Goal: Task Accomplishment & Management: Manage account settings

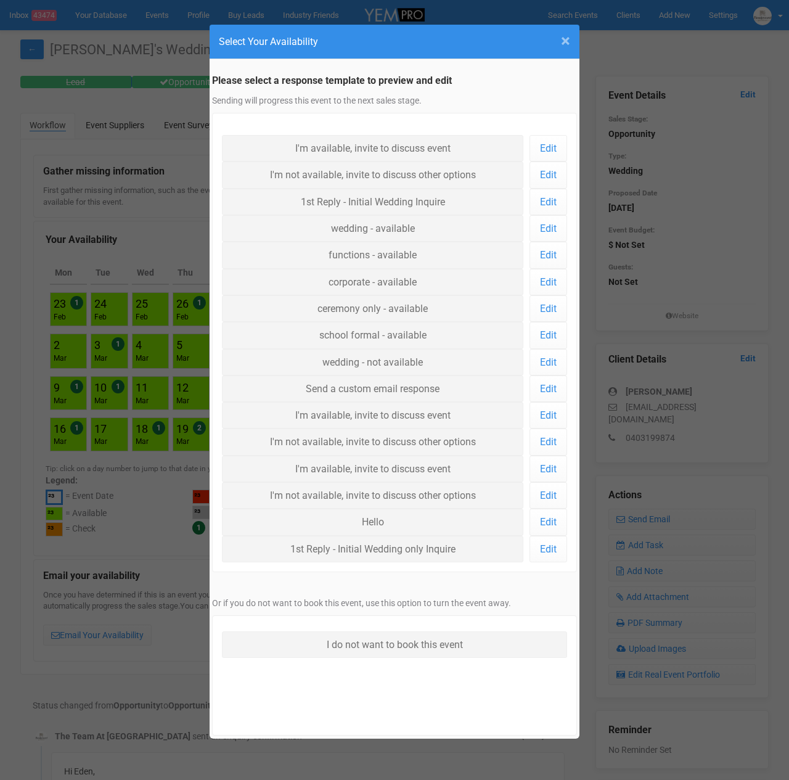
click at [561, 40] on span "×" at bounding box center [565, 41] width 9 height 20
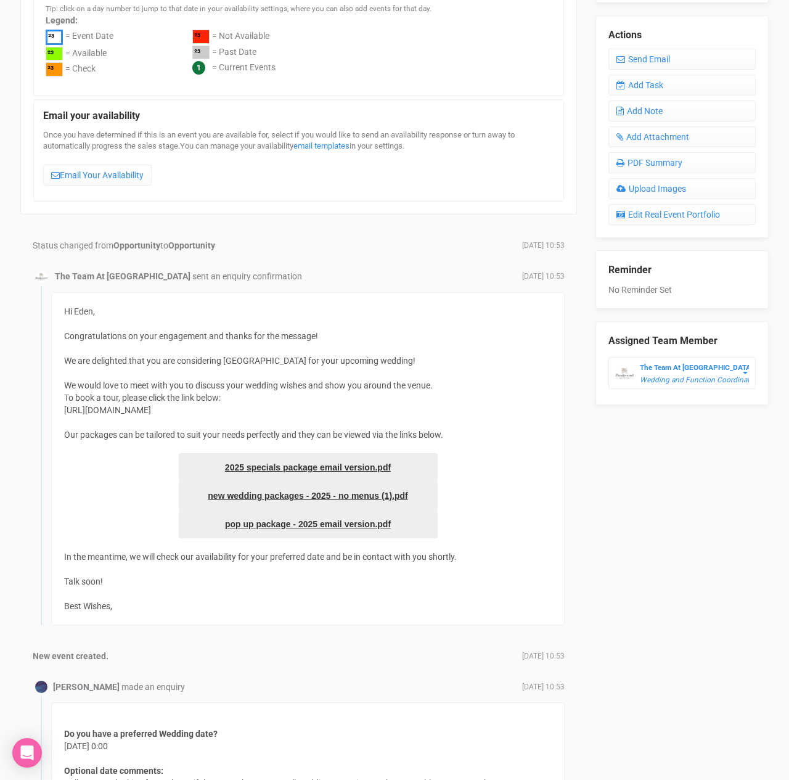
scroll to position [458, 0]
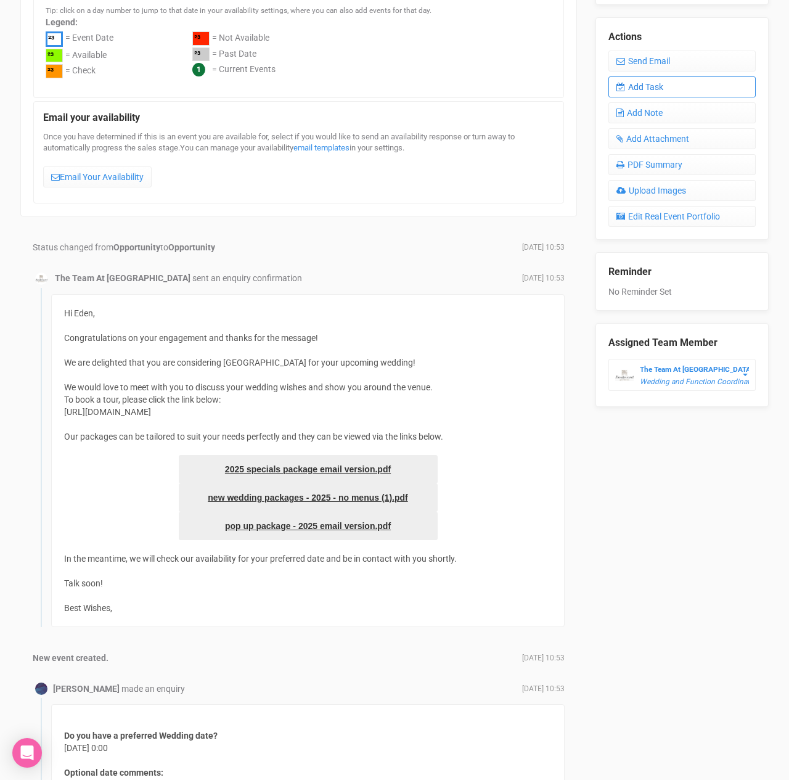
click at [637, 81] on link "Add Task" at bounding box center [681, 86] width 147 height 21
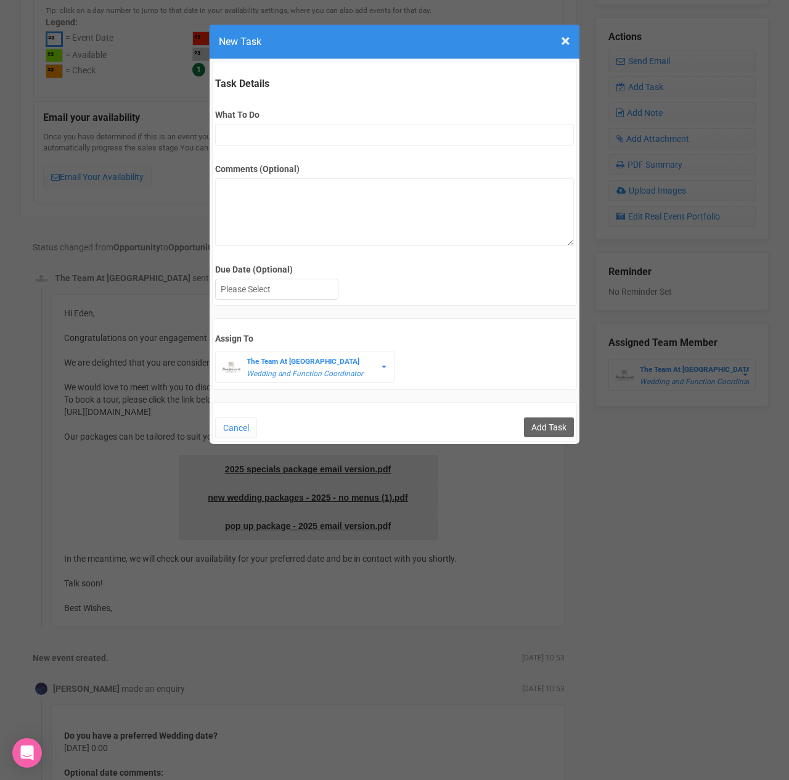
click at [271, 117] on label "What To Do" at bounding box center [394, 114] width 358 height 12
click at [271, 124] on input "What To Do" at bounding box center [394, 135] width 358 height 22
click at [270, 126] on input "What To Do" at bounding box center [394, 135] width 358 height 22
type input "FU"
click at [285, 203] on textarea "Comments (Optional)" at bounding box center [394, 212] width 358 height 68
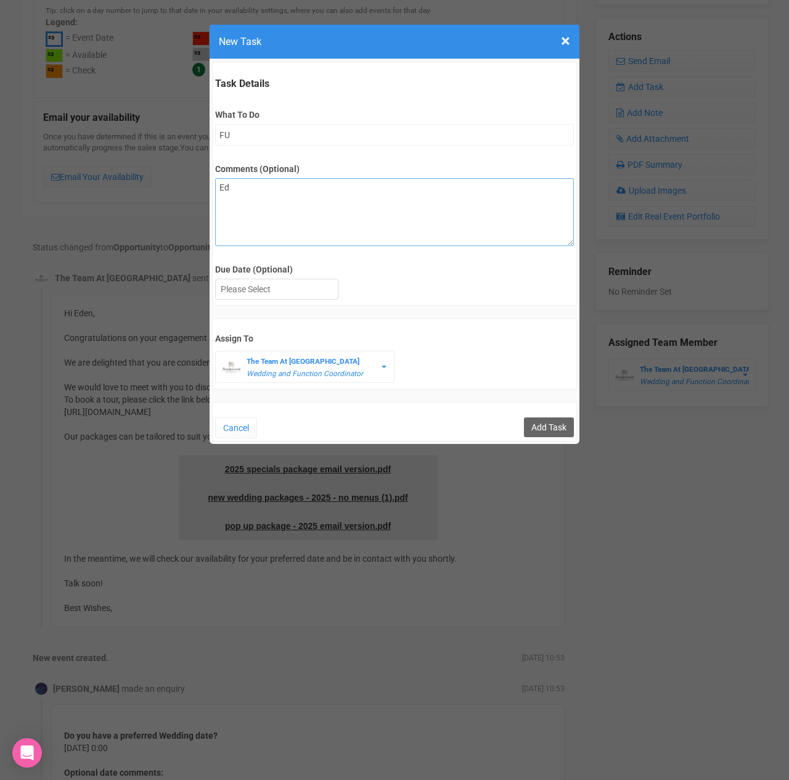
type textarea "E"
click at [250, 295] on div at bounding box center [277, 289] width 122 height 20
click at [537, 417] on input "Add Task" at bounding box center [549, 427] width 50 height 20
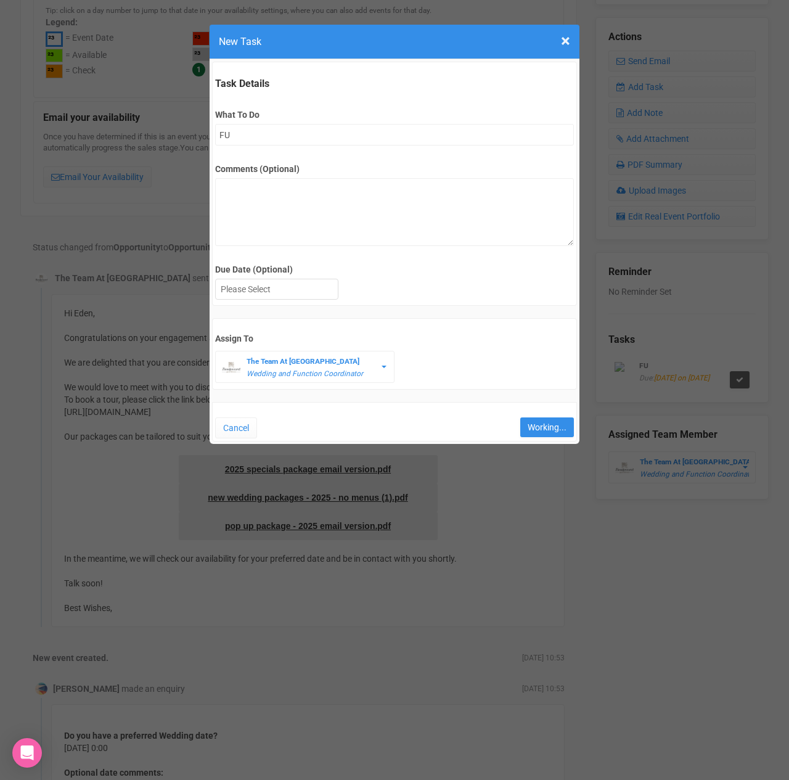
type input "Save"
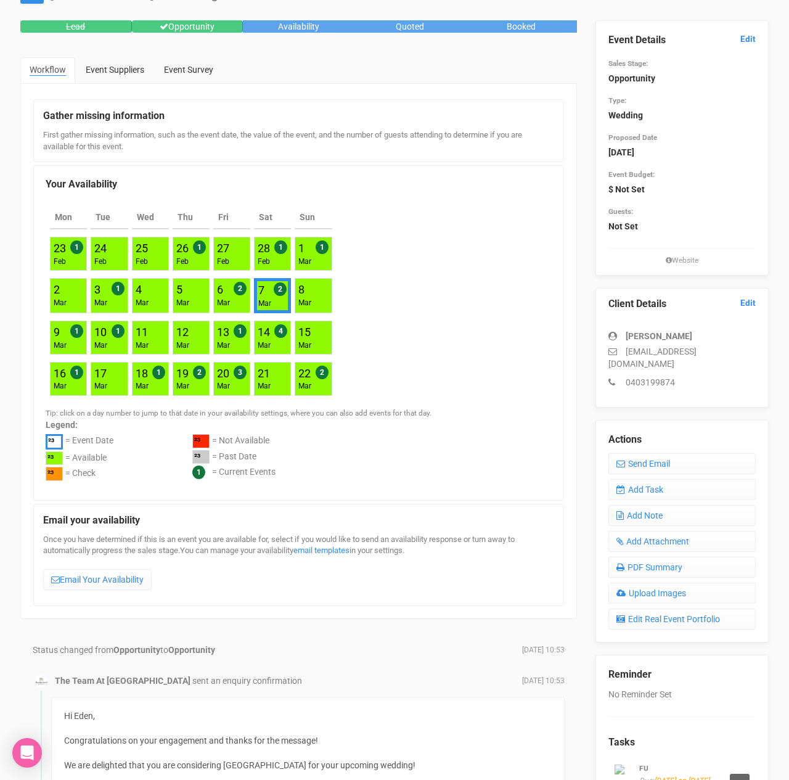
scroll to position [0, 0]
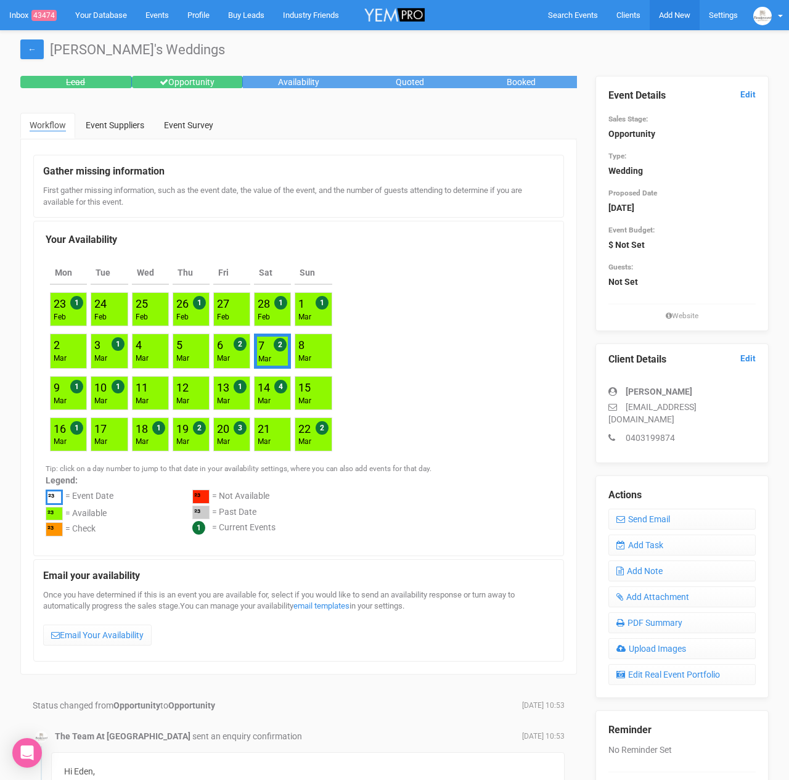
click at [670, 17] on span "Add New" at bounding box center [674, 14] width 31 height 9
click at [621, 16] on span "Clients" at bounding box center [628, 14] width 24 height 9
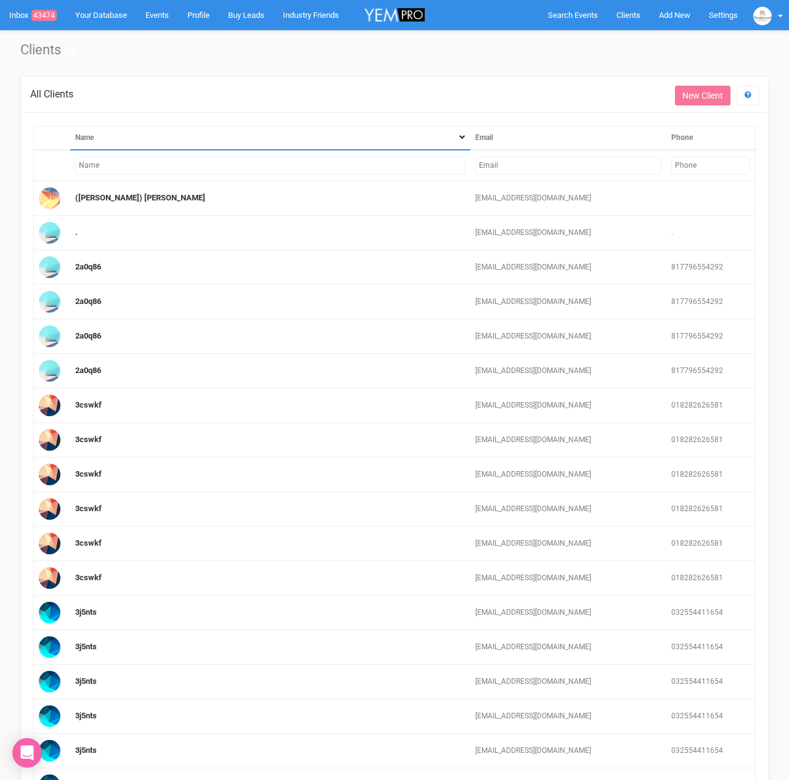
click at [516, 158] on input "text" at bounding box center [568, 166] width 187 height 18
paste input "[EMAIL_ADDRESS][DOMAIN_NAME]"
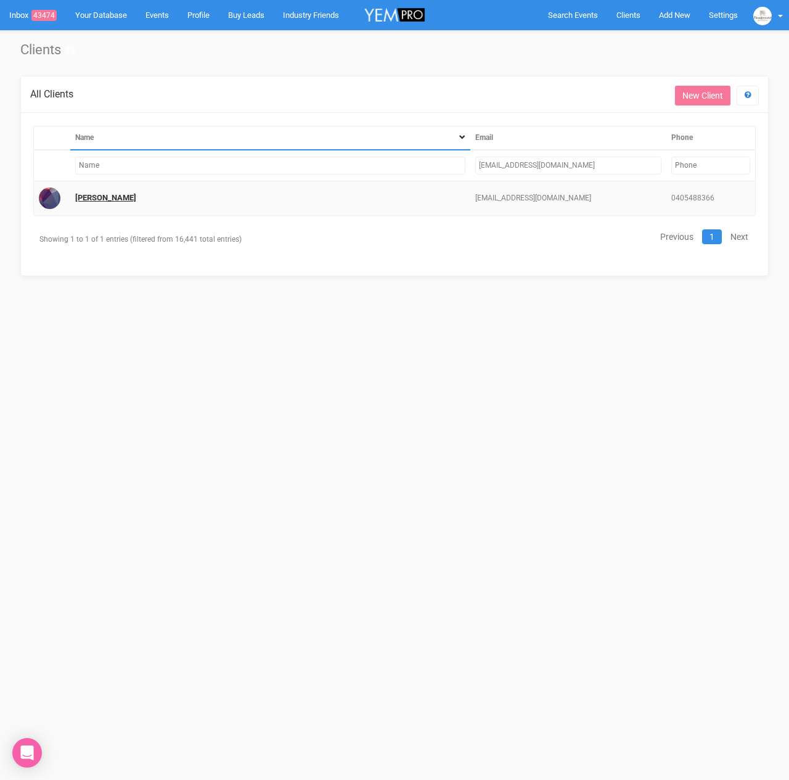
type input "[EMAIL_ADDRESS][DOMAIN_NAME]"
click at [85, 195] on link "[PERSON_NAME]" at bounding box center [105, 197] width 61 height 9
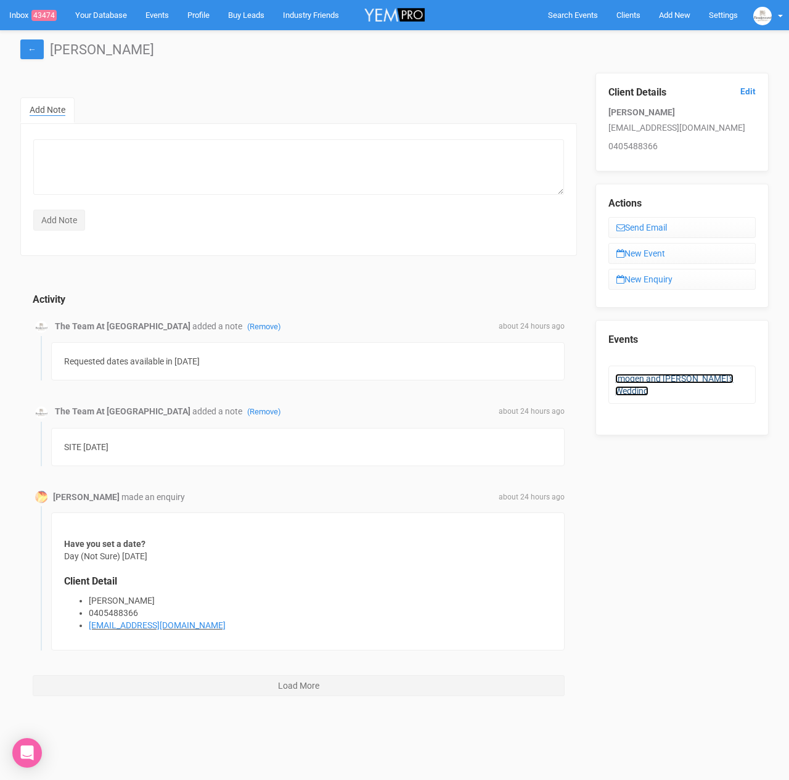
click at [661, 378] on link "Imogen and [PERSON_NAME]'s Wedding" at bounding box center [674, 384] width 118 height 22
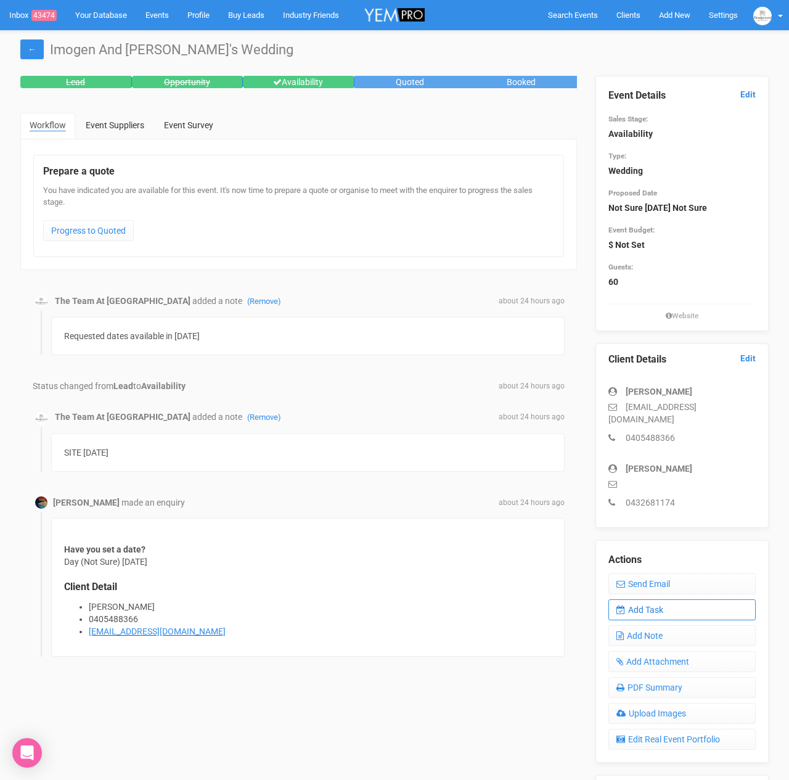
click at [664, 600] on link "Add Task" at bounding box center [681, 609] width 147 height 21
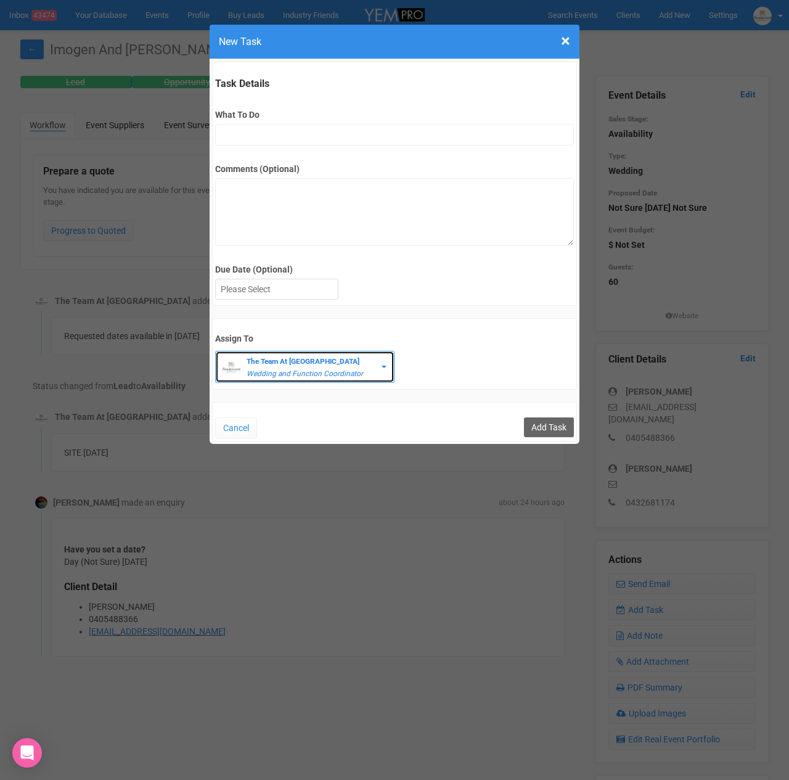
click at [302, 373] on em "Wedding and Function Coordinator" at bounding box center [305, 373] width 116 height 9
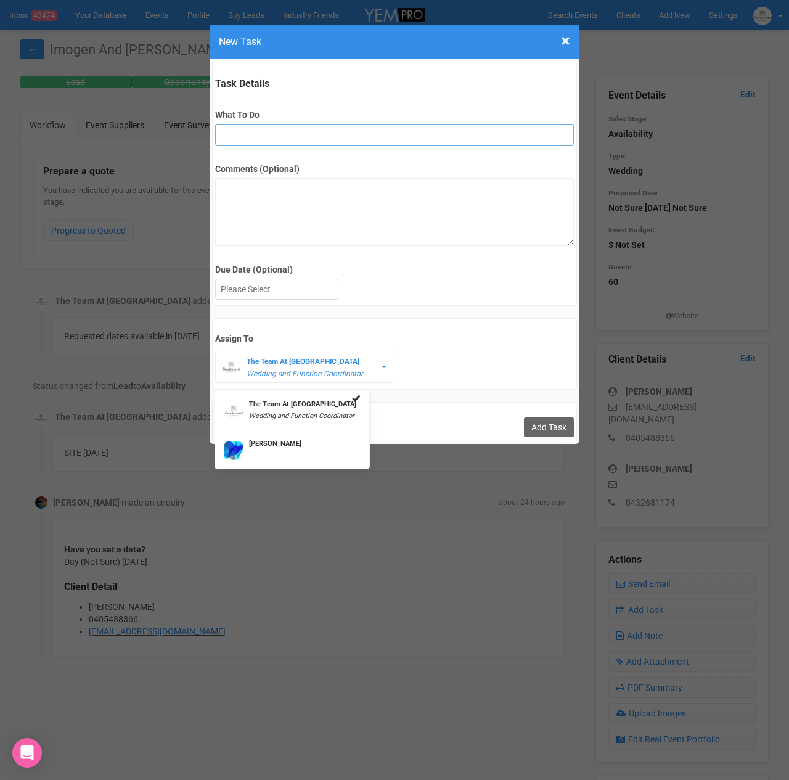
click at [261, 133] on input "What To Do" at bounding box center [394, 135] width 358 height 22
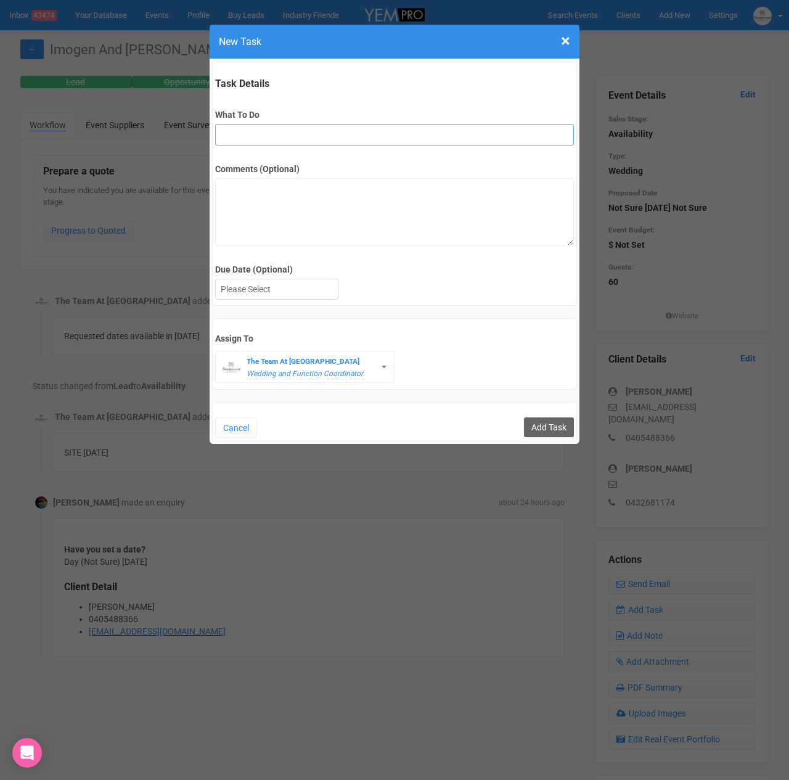
type input "FU"
click at [266, 196] on textarea "Comments (Optional)" at bounding box center [394, 212] width 358 height 68
type textarea "Date on Hold [DATE]."
click at [247, 287] on div at bounding box center [277, 289] width 122 height 20
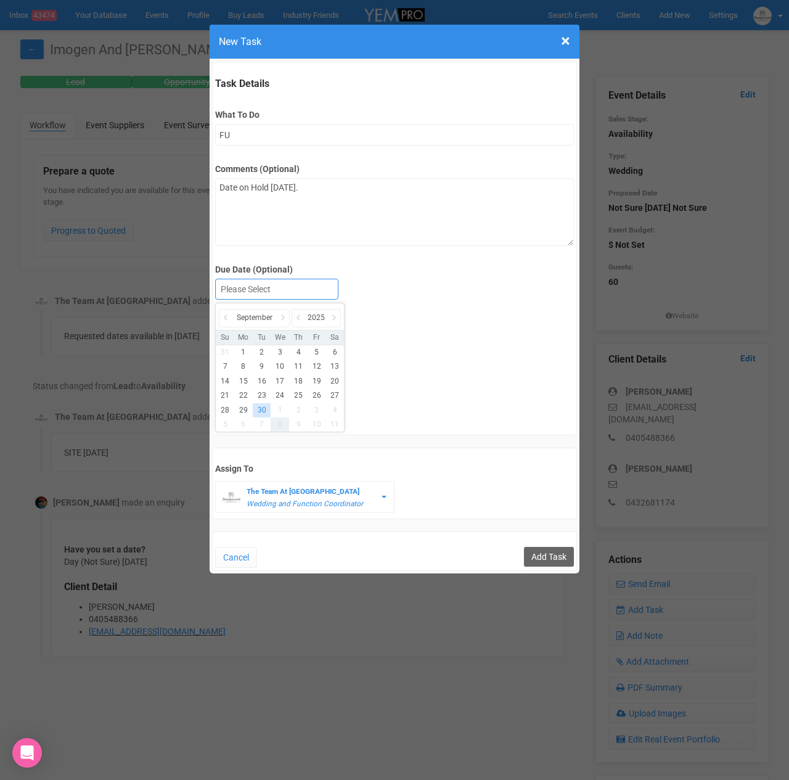
drag, startPoint x: 276, startPoint y: 424, endPoint x: 286, endPoint y: 425, distance: 9.9
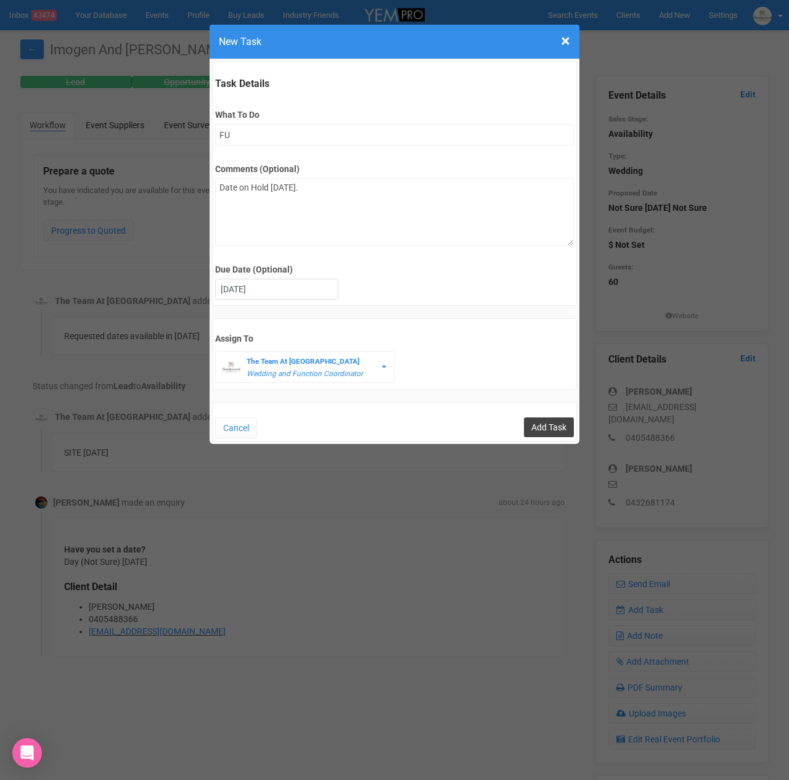
click at [547, 428] on input "Add Task" at bounding box center [549, 427] width 50 height 20
type input "Save"
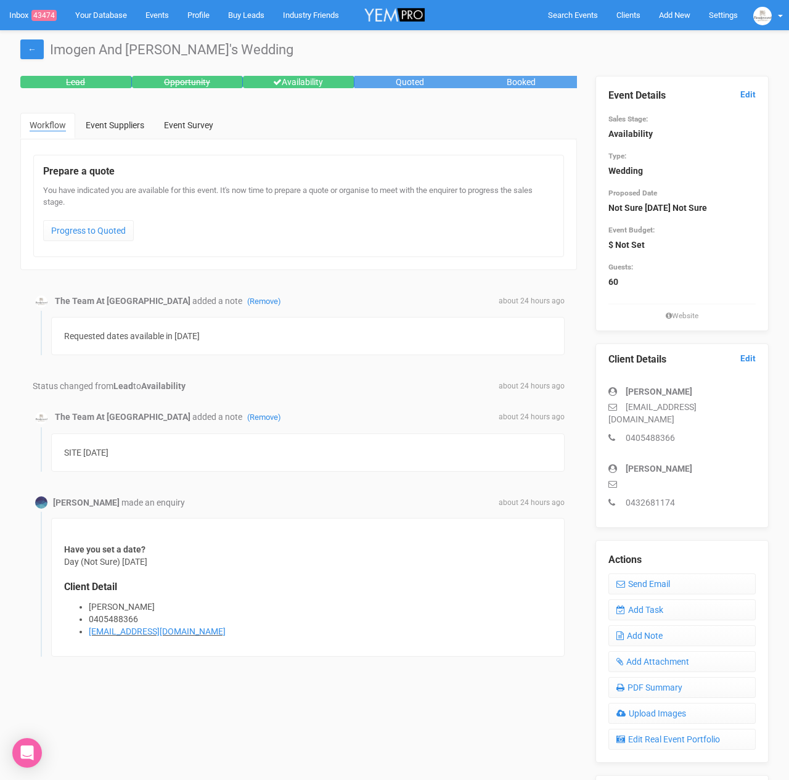
scroll to position [2, 0]
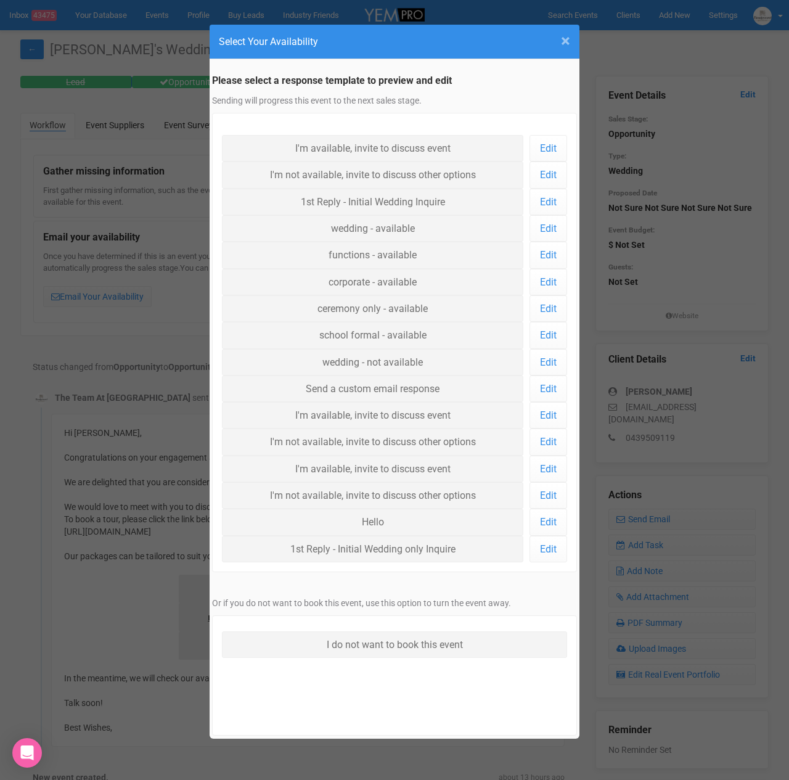
click at [566, 37] on span "×" at bounding box center [565, 41] width 9 height 20
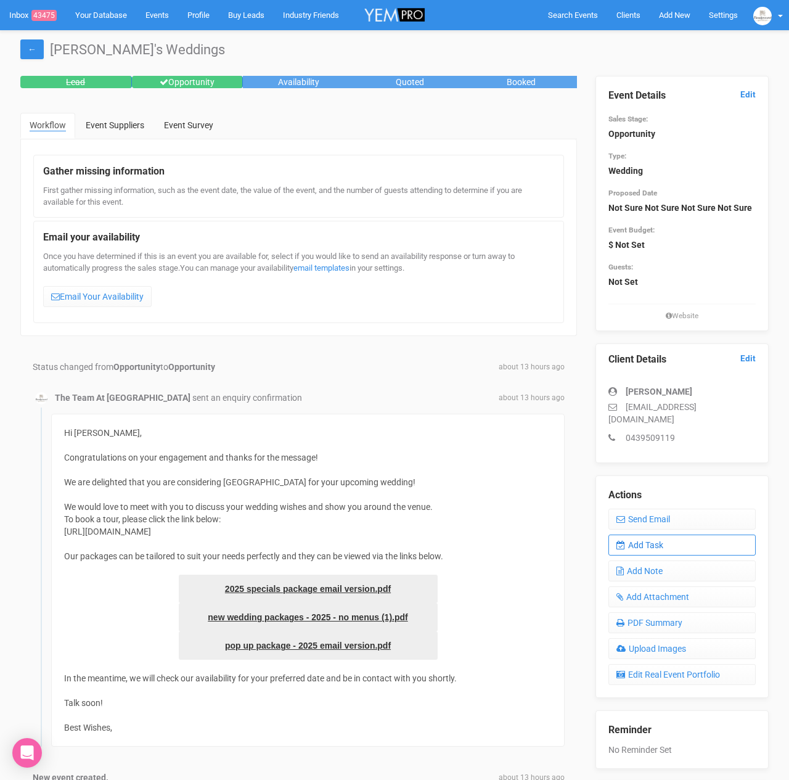
click at [642, 546] on link "Add Task" at bounding box center [681, 544] width 147 height 21
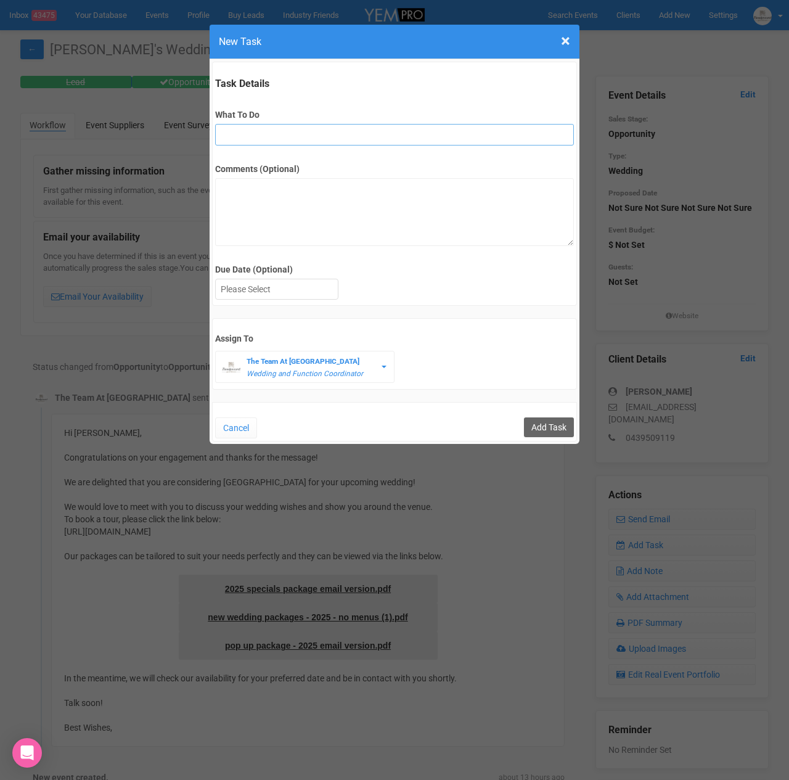
click at [282, 129] on input "What To Do" at bounding box center [394, 135] width 358 height 22
type input "FU"
click at [263, 280] on div at bounding box center [277, 289] width 122 height 20
click at [539, 425] on input "Add Task" at bounding box center [549, 427] width 50 height 20
type input "Save"
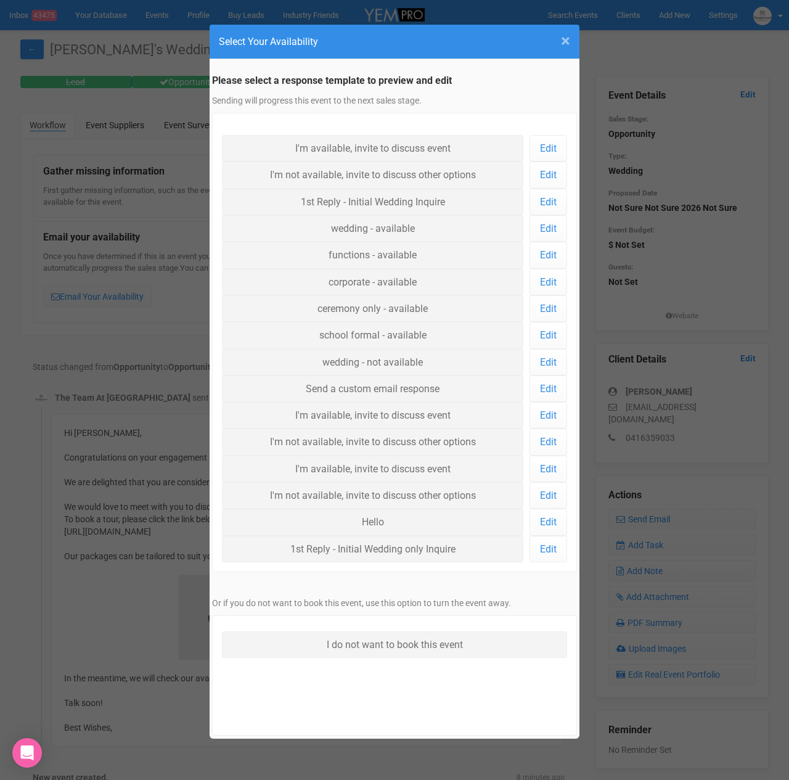
click at [566, 43] on span "×" at bounding box center [565, 41] width 9 height 20
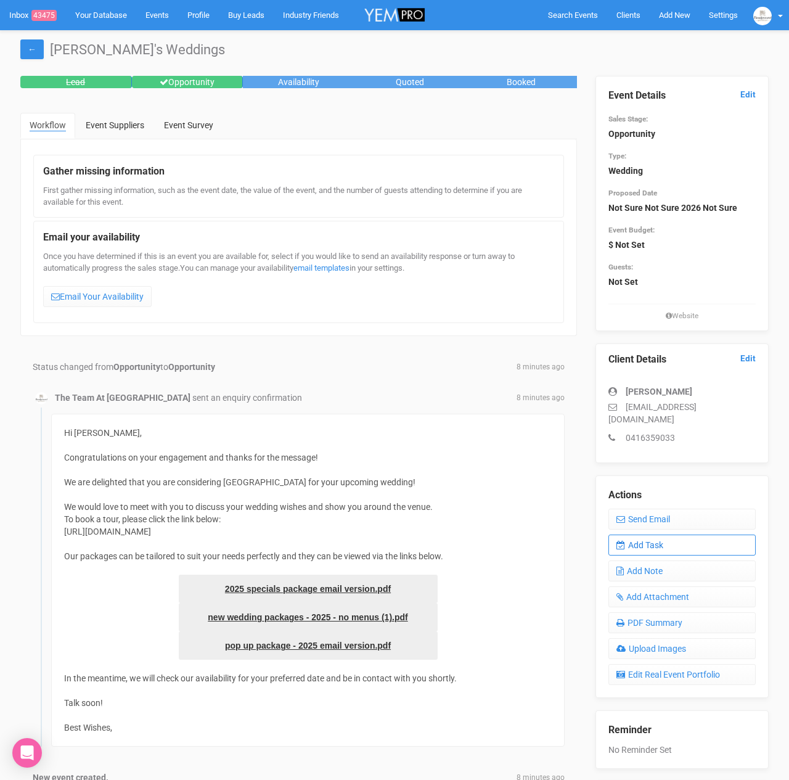
click at [656, 536] on link "Add Task" at bounding box center [681, 544] width 147 height 21
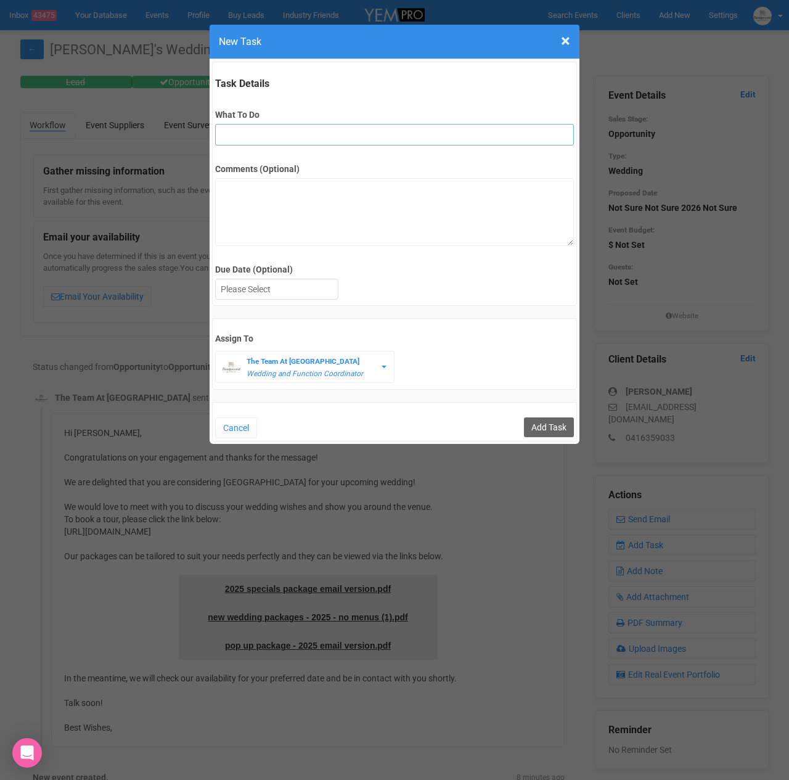
click at [277, 139] on input "What To Do" at bounding box center [394, 135] width 358 height 22
type input "FU"
click at [275, 287] on div at bounding box center [277, 289] width 122 height 20
click at [552, 417] on input "Add Task" at bounding box center [549, 427] width 50 height 20
type input "Save"
